Goal: Obtain resource: Obtain resource

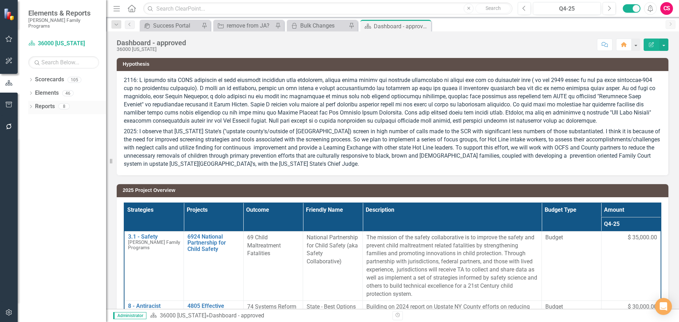
click at [31, 105] on icon "Dropdown" at bounding box center [30, 107] width 5 height 4
click at [43, 103] on link "Reports" at bounding box center [45, 107] width 20 height 8
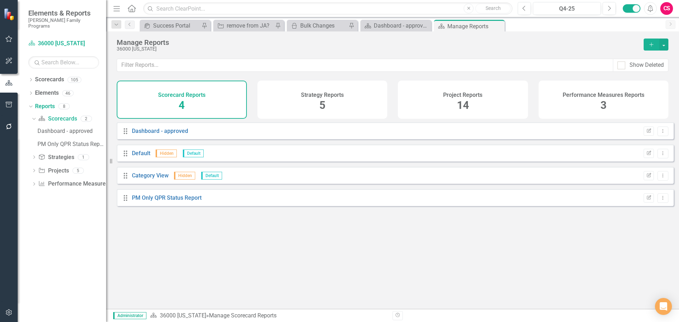
click at [354, 110] on div "Strategy Reports 5" at bounding box center [323, 100] width 130 height 38
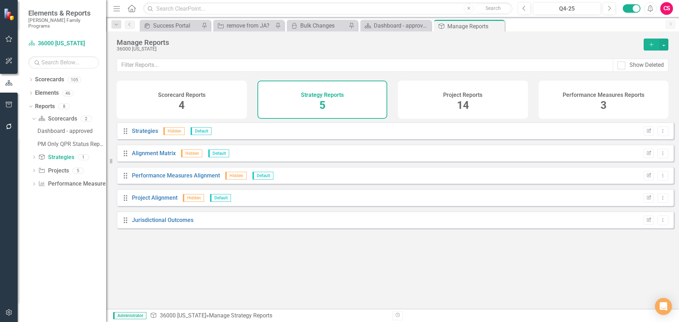
click at [433, 100] on div "Project Reports 14" at bounding box center [463, 100] width 130 height 38
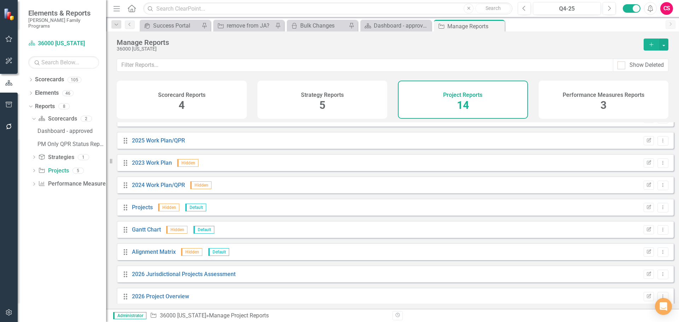
scroll to position [131, 0]
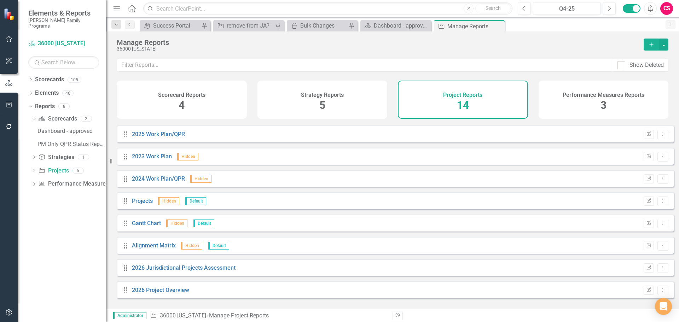
click at [553, 101] on div "Performance Measures Reports 3" at bounding box center [604, 100] width 130 height 38
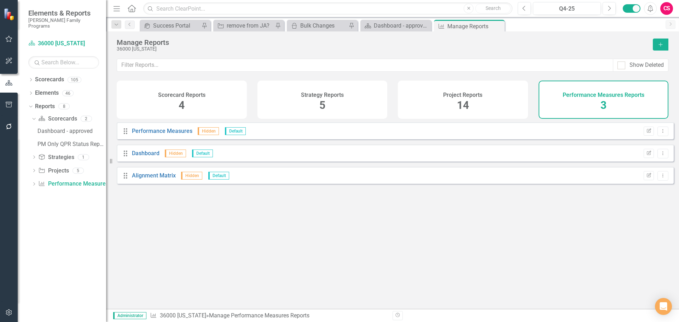
click at [421, 104] on div "Project Reports 14" at bounding box center [463, 100] width 130 height 38
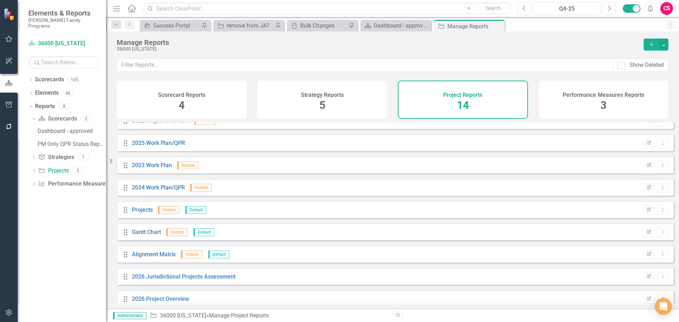
scroll to position [131, 0]
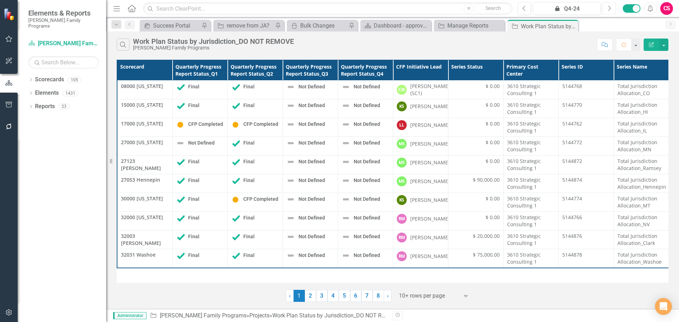
click at [609, 7] on icon "Next" at bounding box center [609, 8] width 4 height 6
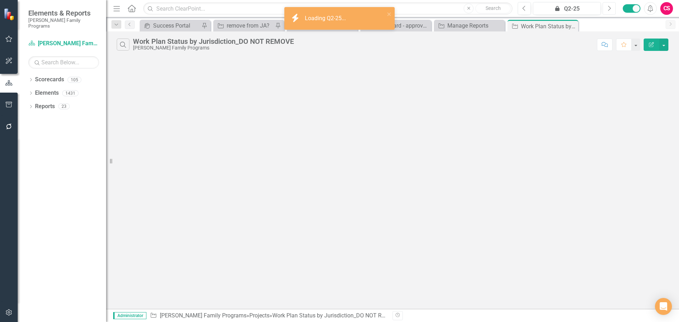
click at [609, 7] on icon "Next" at bounding box center [609, 8] width 4 height 6
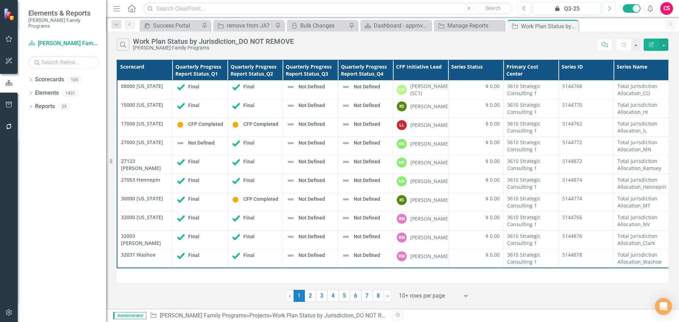
click at [609, 7] on icon "Next" at bounding box center [609, 8] width 4 height 6
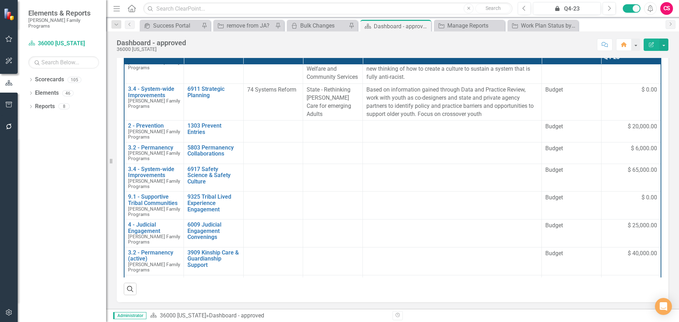
scroll to position [167, 0]
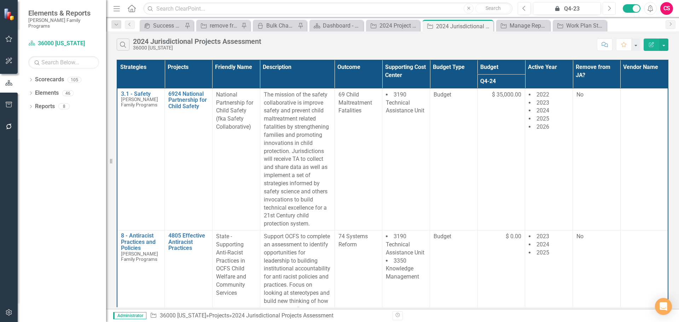
click at [612, 10] on button "Next" at bounding box center [609, 8] width 13 height 13
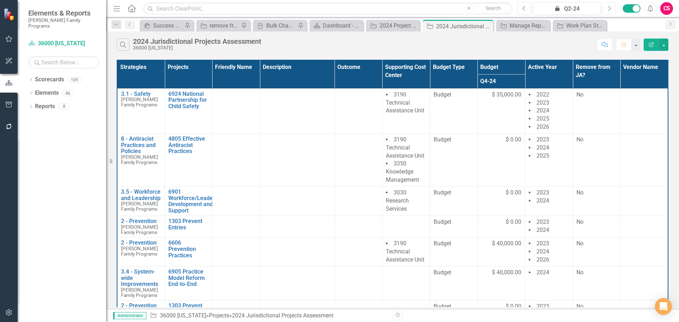
click at [612, 10] on button "Next" at bounding box center [609, 8] width 13 height 13
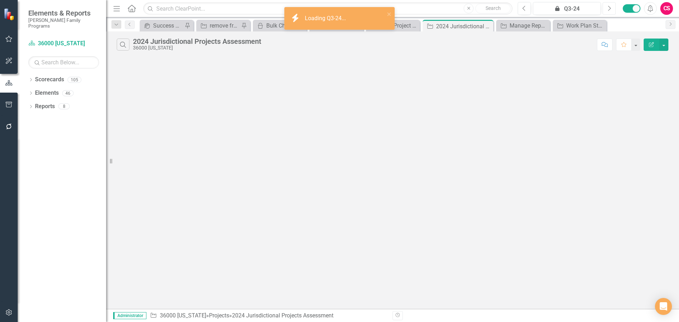
click at [612, 10] on button "Next" at bounding box center [609, 8] width 13 height 13
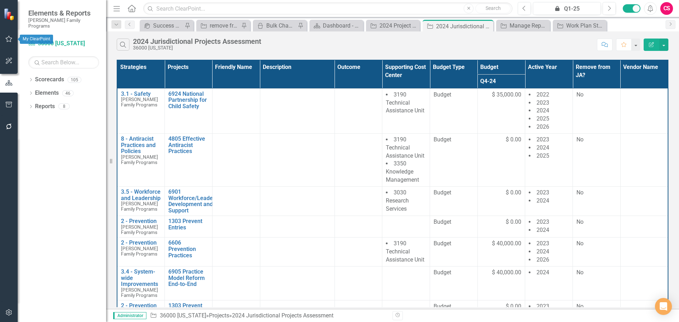
click at [5, 85] on icon "button" at bounding box center [9, 83] width 8 height 6
click at [7, 106] on icon "button" at bounding box center [8, 105] width 7 height 6
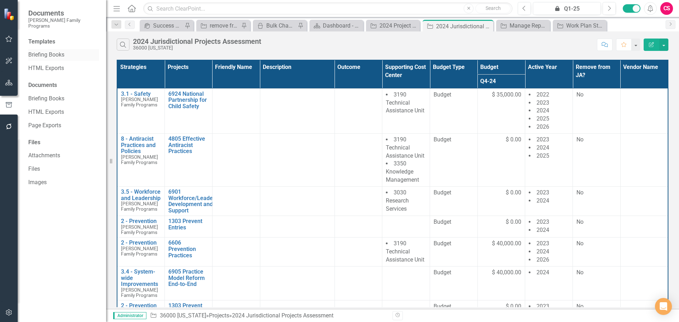
click at [46, 51] on link "Briefing Books" at bounding box center [63, 55] width 71 height 8
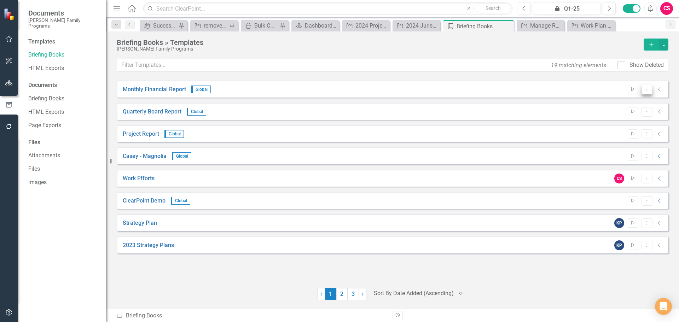
click at [652, 89] on button "Dropdown Menu" at bounding box center [647, 90] width 11 height 10
click at [640, 99] on link "Start Run Template" at bounding box center [619, 101] width 65 height 13
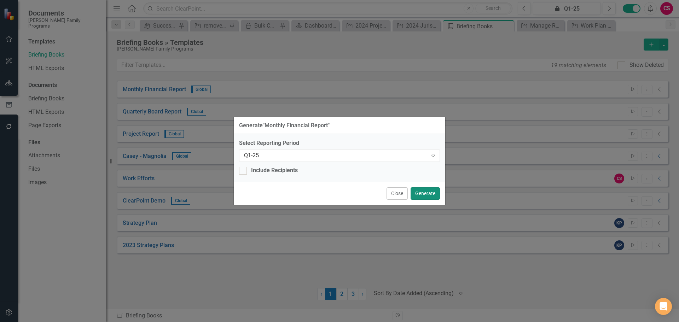
click at [432, 191] on button "Generate" at bounding box center [425, 194] width 29 height 12
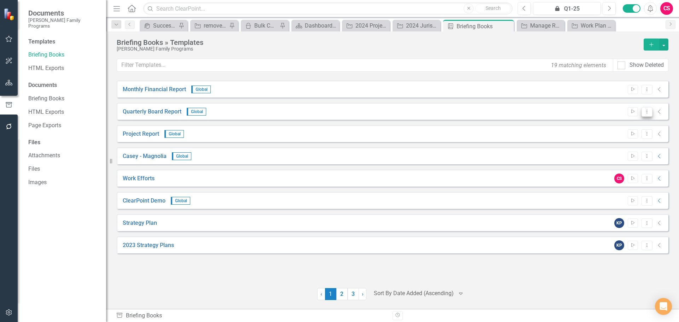
click at [647, 113] on icon "Dropdown Menu" at bounding box center [647, 111] width 6 height 5
click at [631, 122] on link "Start Run Template" at bounding box center [619, 123] width 65 height 13
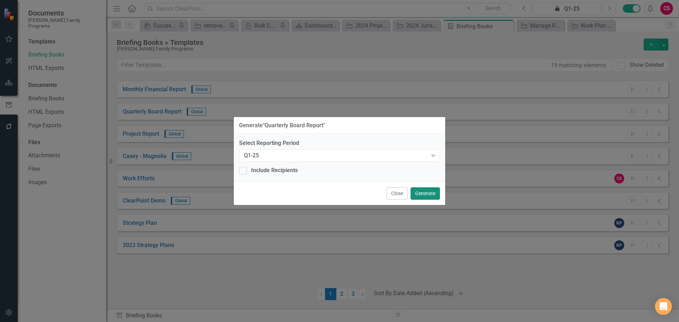
click at [432, 193] on button "Generate" at bounding box center [425, 194] width 29 height 12
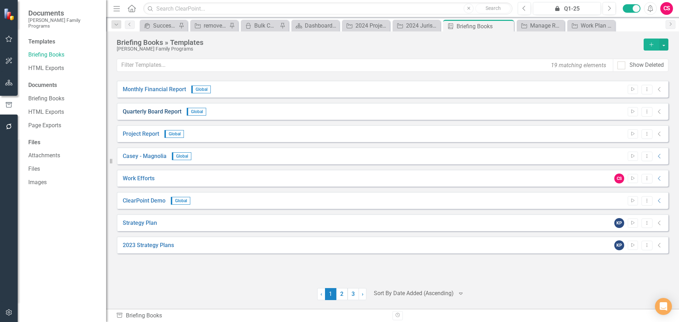
click at [146, 109] on link "Quarterly Board Report" at bounding box center [152, 112] width 59 height 8
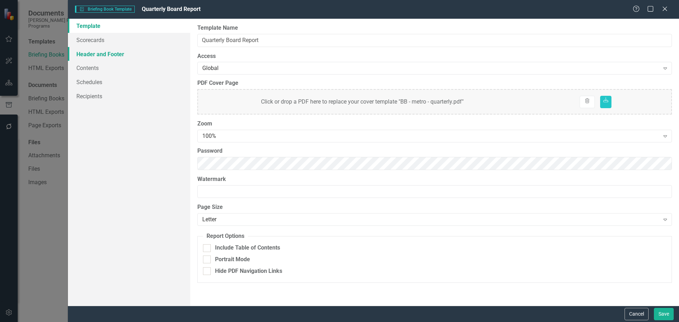
click at [111, 58] on link "Header and Footer" at bounding box center [129, 54] width 122 height 14
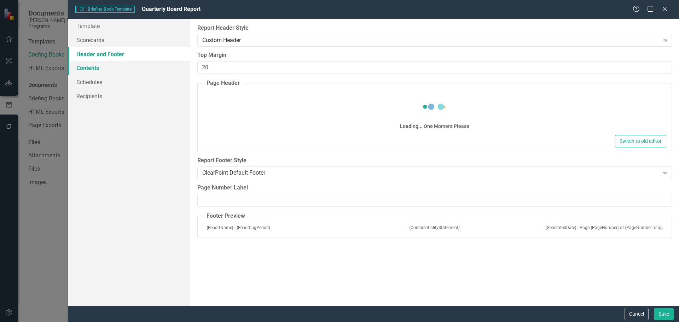
click at [91, 64] on link "Contents" at bounding box center [129, 68] width 122 height 14
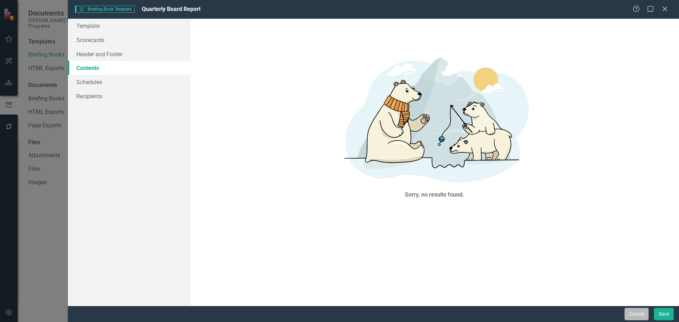
click at [635, 317] on button "Cancel" at bounding box center [637, 314] width 24 height 12
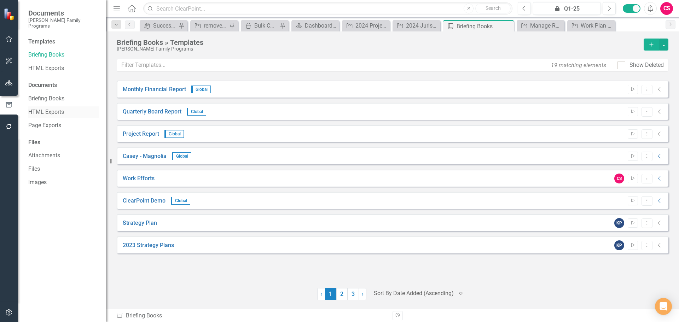
click at [52, 108] on link "HTML Exports" at bounding box center [63, 112] width 71 height 8
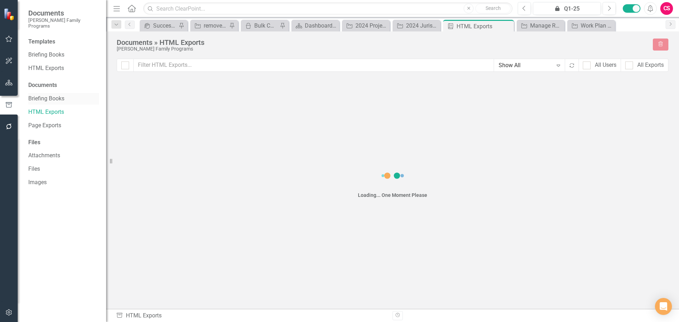
checkbox input "false"
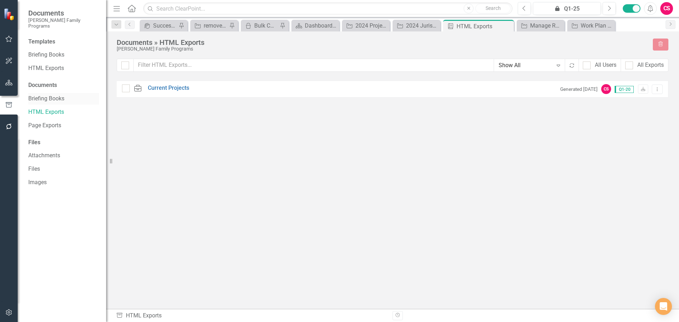
click at [50, 95] on link "Briefing Books" at bounding box center [63, 99] width 71 height 8
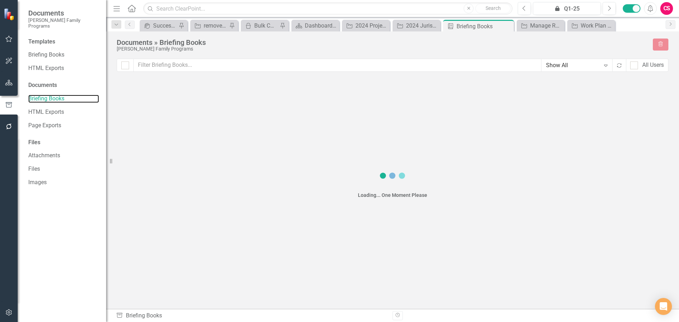
checkbox input "false"
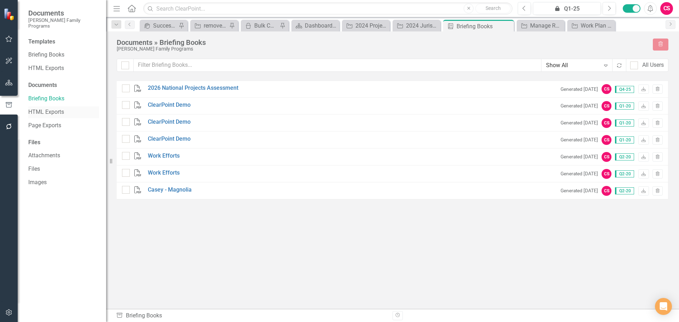
click at [43, 108] on link "HTML Exports" at bounding box center [63, 112] width 71 height 8
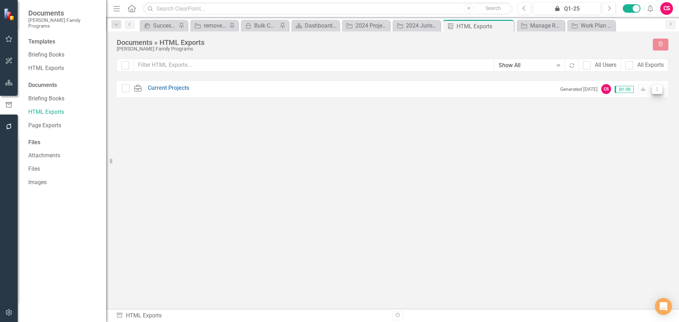
click at [654, 91] on button "Dropdown Menu" at bounding box center [657, 90] width 11 height 10
click at [640, 98] on link "Download Download Report" at bounding box center [632, 100] width 60 height 13
click at [10, 82] on icon "button" at bounding box center [8, 83] width 7 height 6
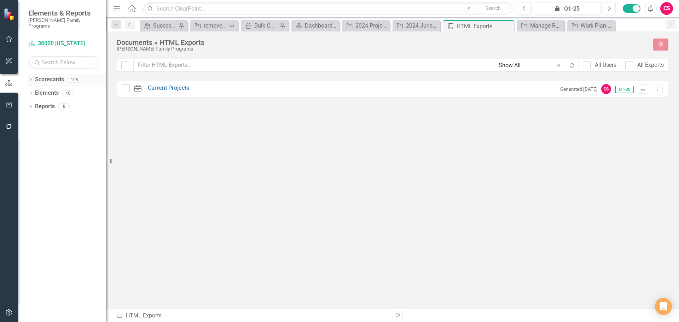
click at [30, 79] on icon "Dropdown" at bounding box center [30, 81] width 5 height 4
click at [35, 91] on icon "Dropdown" at bounding box center [34, 93] width 5 height 4
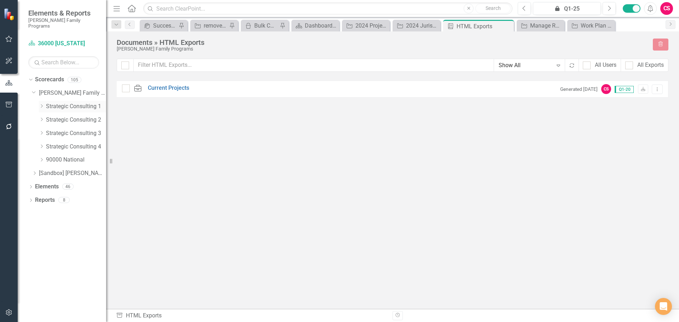
click at [42, 104] on icon at bounding box center [42, 106] width 2 height 4
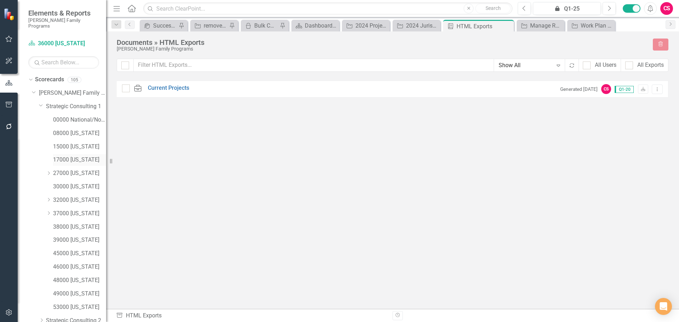
click at [69, 156] on link "17000 [US_STATE]" at bounding box center [79, 160] width 53 height 8
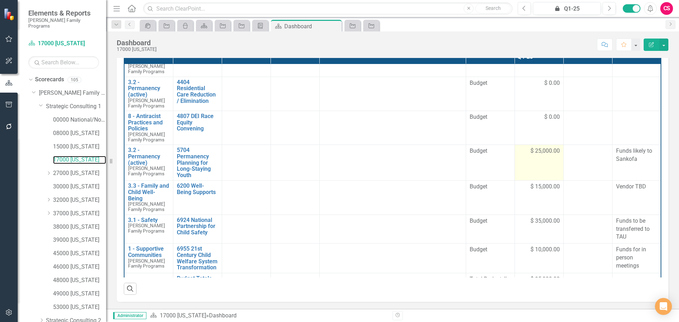
scroll to position [66, 0]
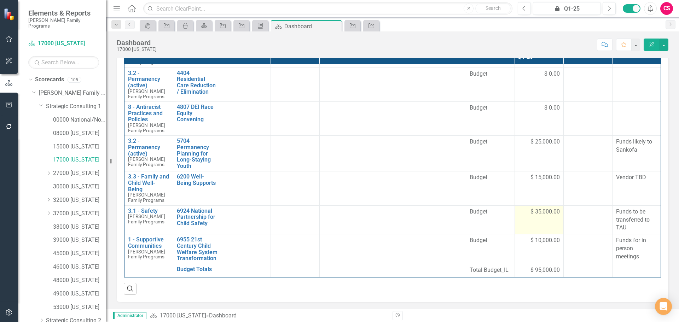
drag, startPoint x: 536, startPoint y: 209, endPoint x: 533, endPoint y: 229, distance: 19.3
drag, startPoint x: 533, startPoint y: 229, endPoint x: 528, endPoint y: 238, distance: 10.4
click at [531, 238] on span "$ 10,000.00" at bounding box center [545, 241] width 29 height 8
click at [83, 183] on link "30000 [US_STATE]" at bounding box center [79, 187] width 53 height 8
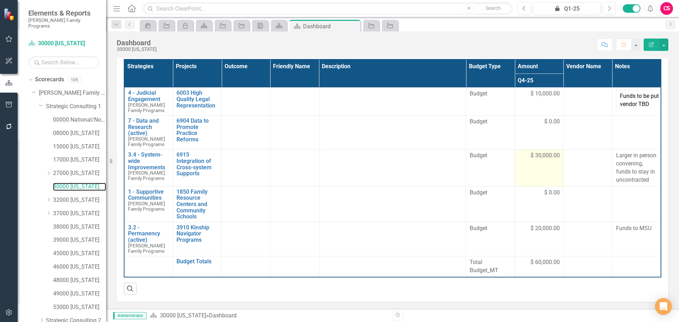
scroll to position [123, 0]
click at [71, 223] on link "38000 [US_STATE]" at bounding box center [79, 227] width 53 height 8
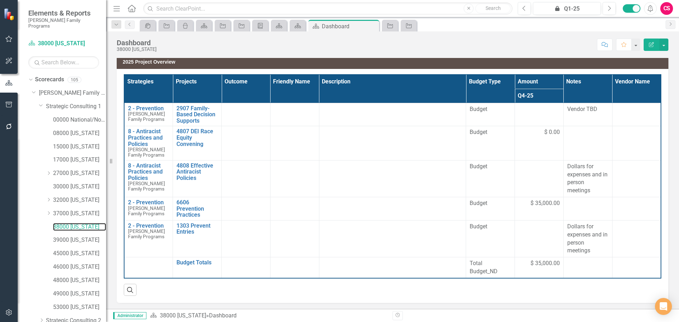
scroll to position [145, 0]
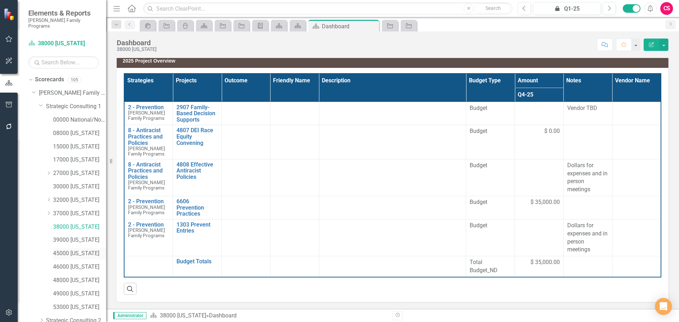
click at [63, 250] on link "45000 [US_STATE]" at bounding box center [79, 254] width 53 height 8
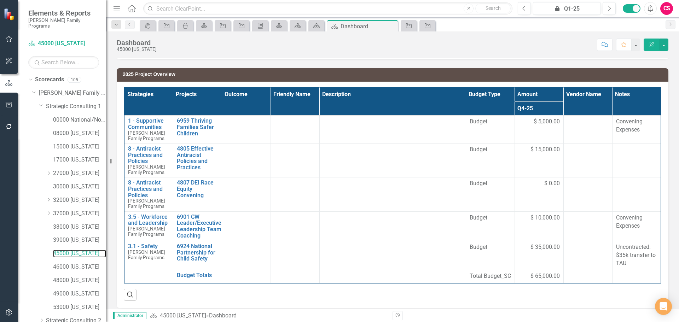
scroll to position [103, 0]
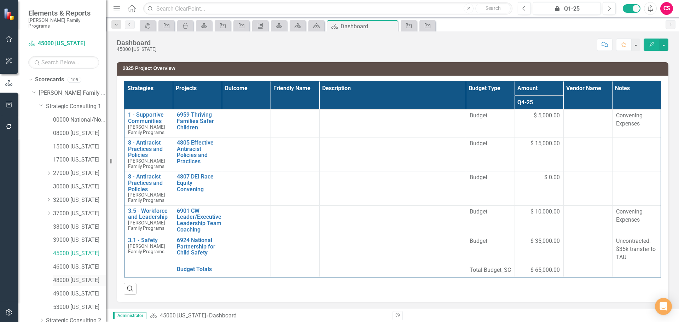
click at [74, 277] on link "48000 [US_STATE]" at bounding box center [79, 281] width 53 height 8
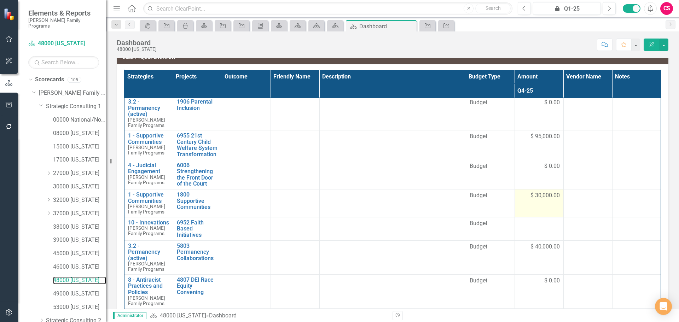
scroll to position [66, 0]
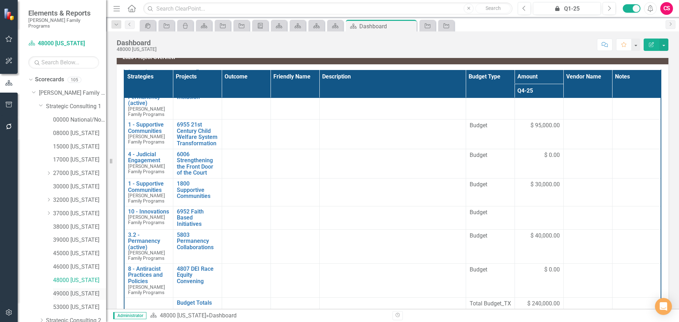
click at [82, 290] on link "49000 [US_STATE]" at bounding box center [79, 294] width 53 height 8
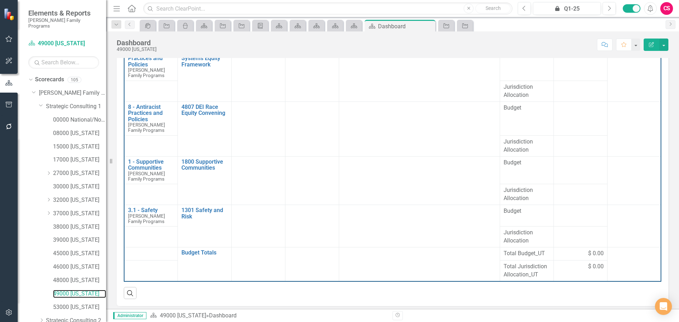
scroll to position [138, 0]
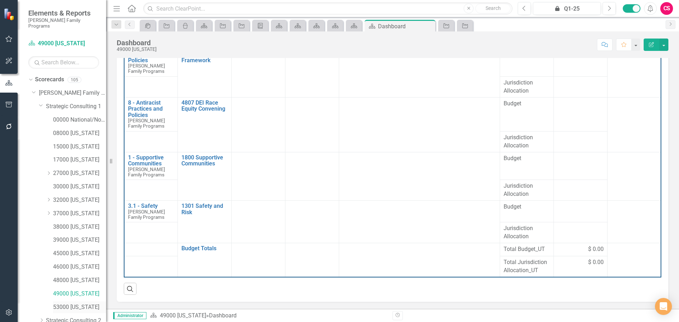
click at [72, 304] on link "53000 [US_STATE]" at bounding box center [79, 308] width 53 height 8
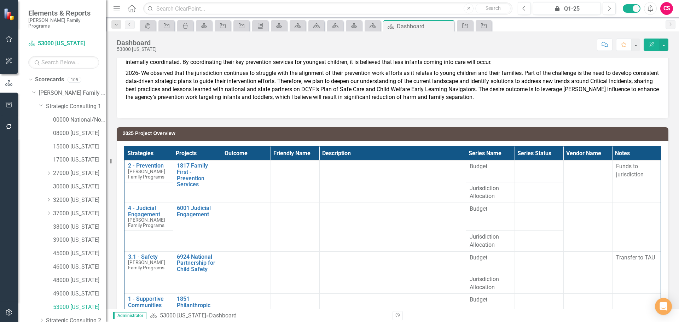
click at [12, 106] on icon "button" at bounding box center [8, 105] width 7 height 6
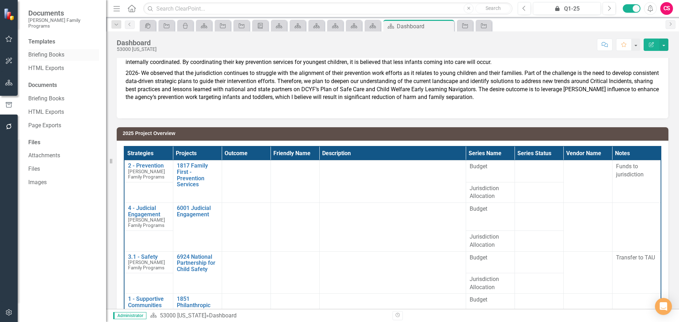
click at [56, 51] on link "Briefing Books" at bounding box center [63, 55] width 71 height 8
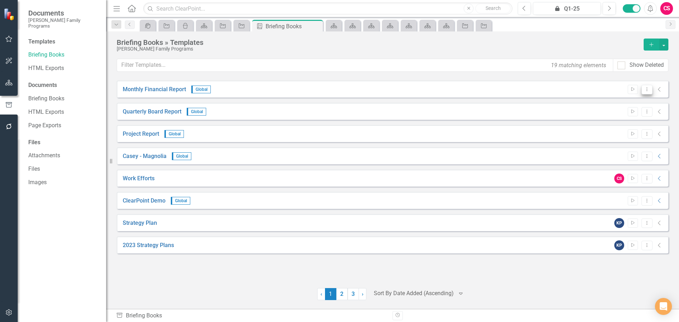
click at [650, 90] on icon "Dropdown Menu" at bounding box center [647, 89] width 6 height 5
click at [637, 100] on link "Start Run Template" at bounding box center [619, 101] width 65 height 13
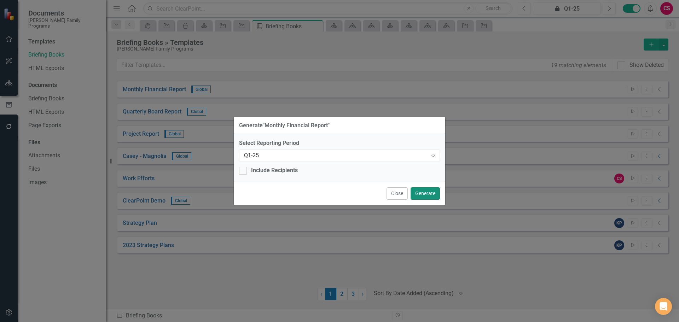
click at [429, 197] on button "Generate" at bounding box center [425, 194] width 29 height 12
